Goal: Transaction & Acquisition: Purchase product/service

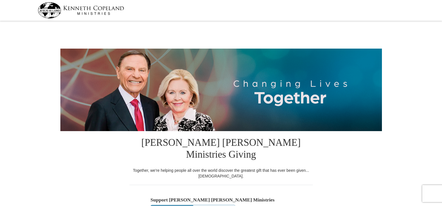
select select "CO"
click at [173, 205] on button "One-Time" at bounding box center [172, 210] width 42 height 10
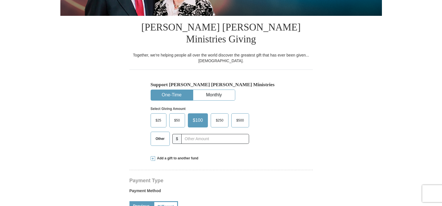
click at [162, 134] on span "Other" at bounding box center [160, 138] width 15 height 8
click at [0, 0] on input "Other" at bounding box center [0, 0] width 0 height 0
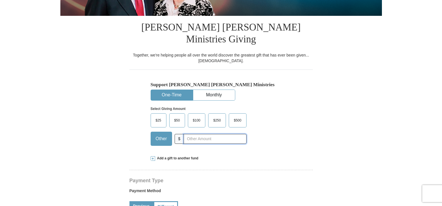
click at [192, 134] on input "text" at bounding box center [215, 139] width 63 height 10
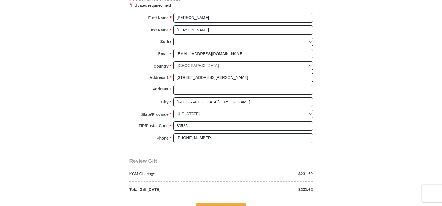
scroll to position [432, 0]
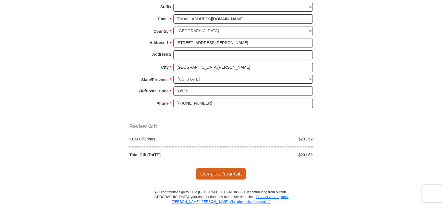
type input "231.62"
click at [227, 168] on span "Complete Your Gift" at bounding box center [221, 174] width 50 height 12
